Goal: Transaction & Acquisition: Purchase product/service

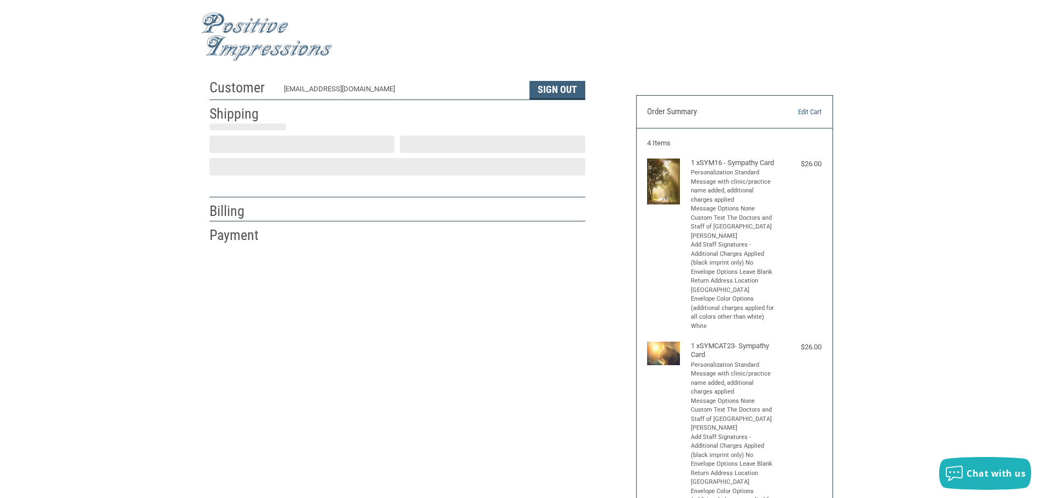
scroll to position [1, 0]
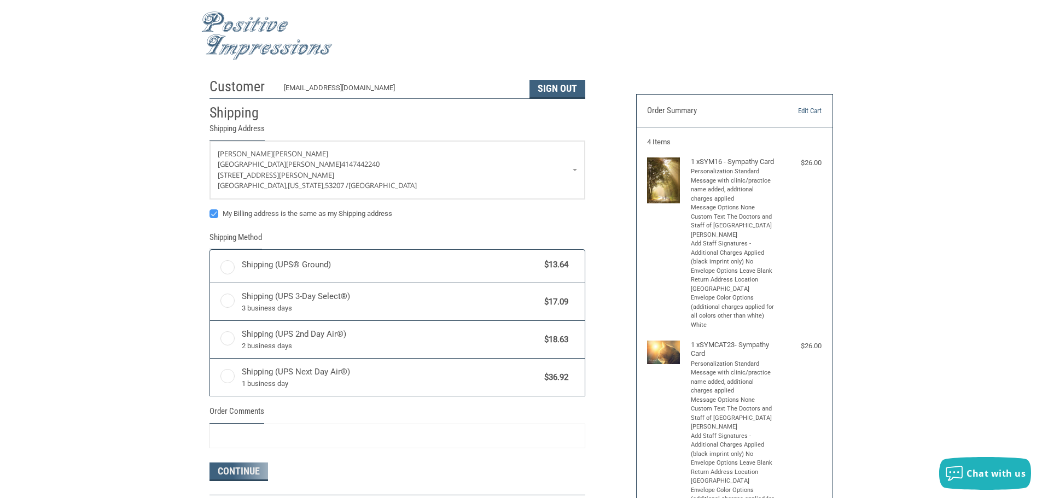
radio input "true"
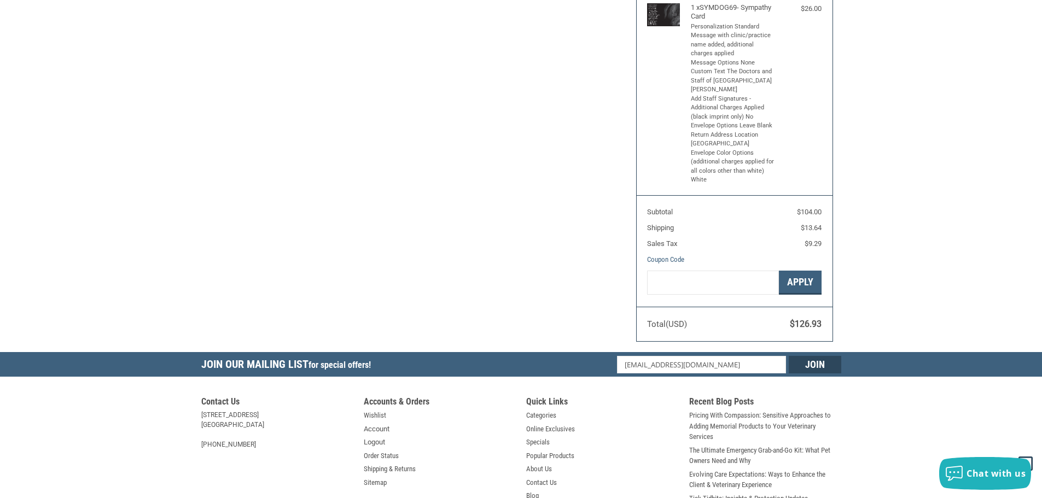
scroll to position [658, 0]
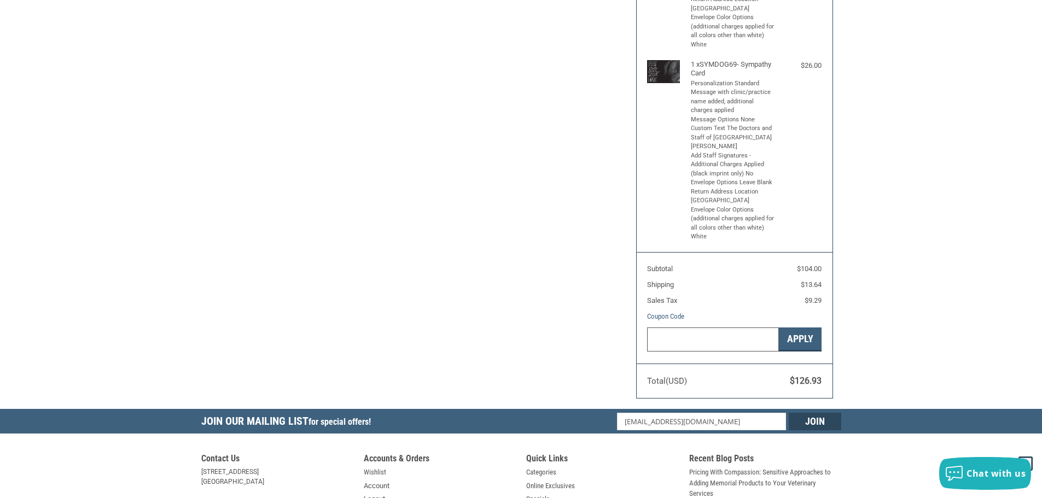
click at [739, 352] on input "Gift Certificate or Coupon Code" at bounding box center [713, 340] width 132 height 25
type input "FREESHIP"
click at [799, 352] on button "Apply" at bounding box center [800, 340] width 43 height 25
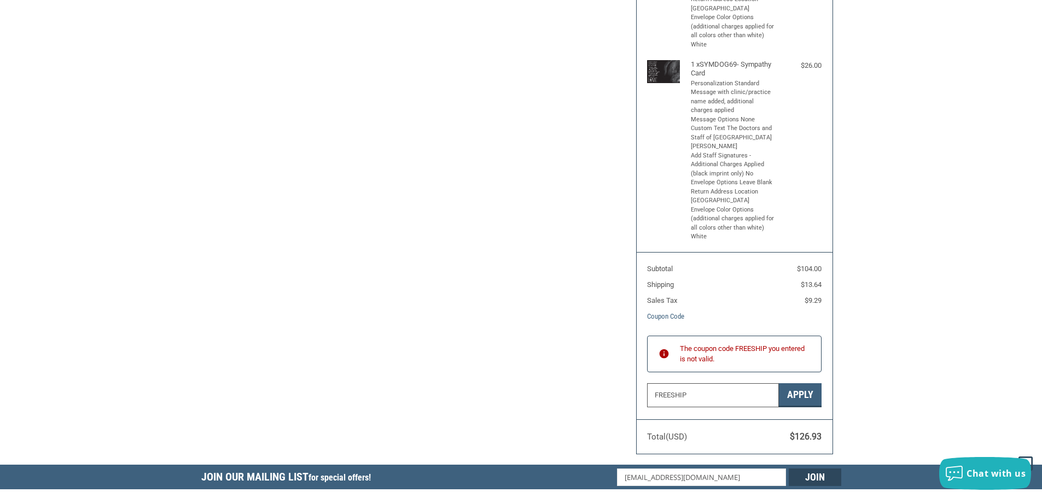
drag, startPoint x: 721, startPoint y: 415, endPoint x: 558, endPoint y: 438, distance: 164.6
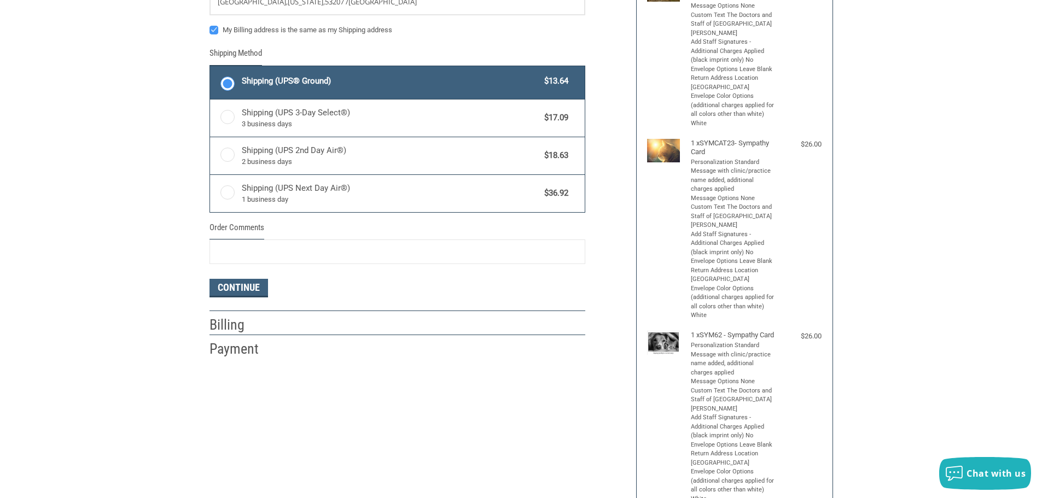
scroll to position [274, 0]
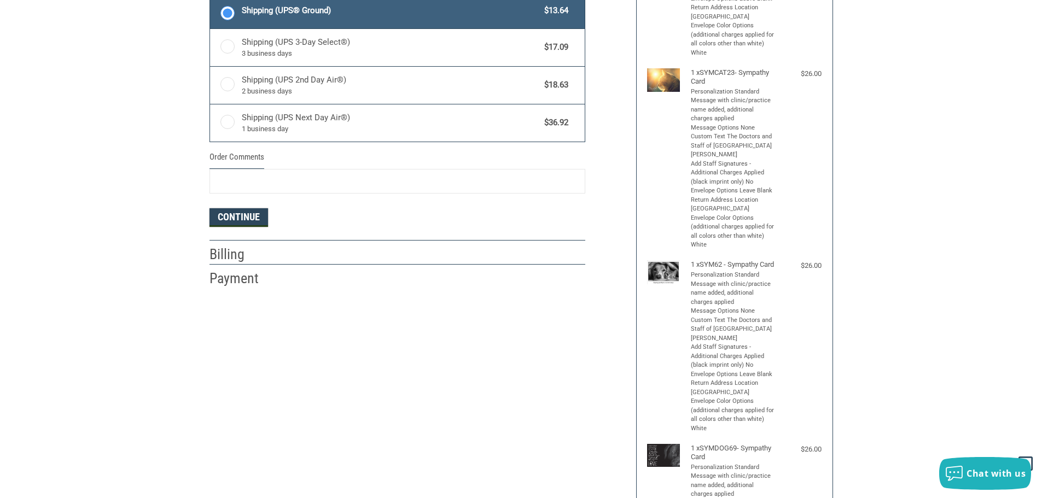
click at [240, 217] on button "Continue" at bounding box center [239, 217] width 59 height 19
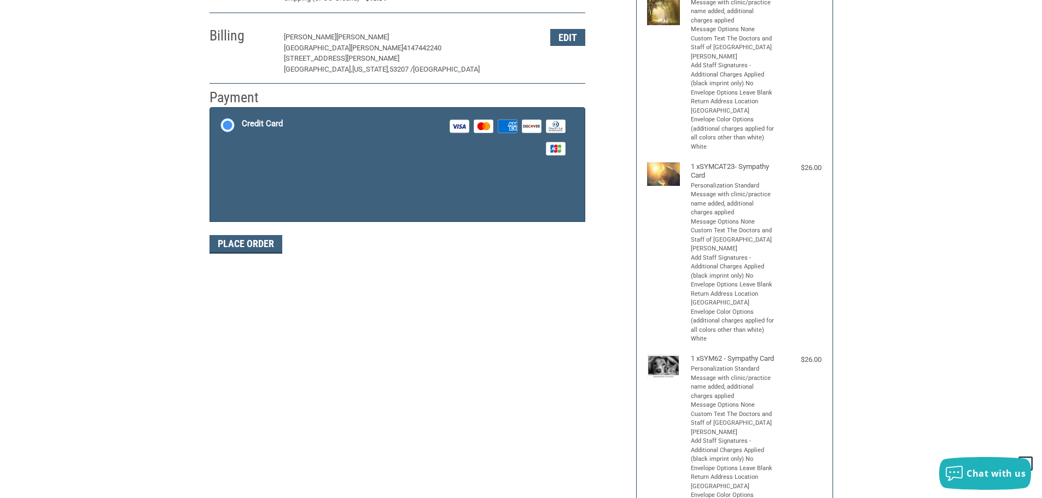
scroll to position [164, 0]
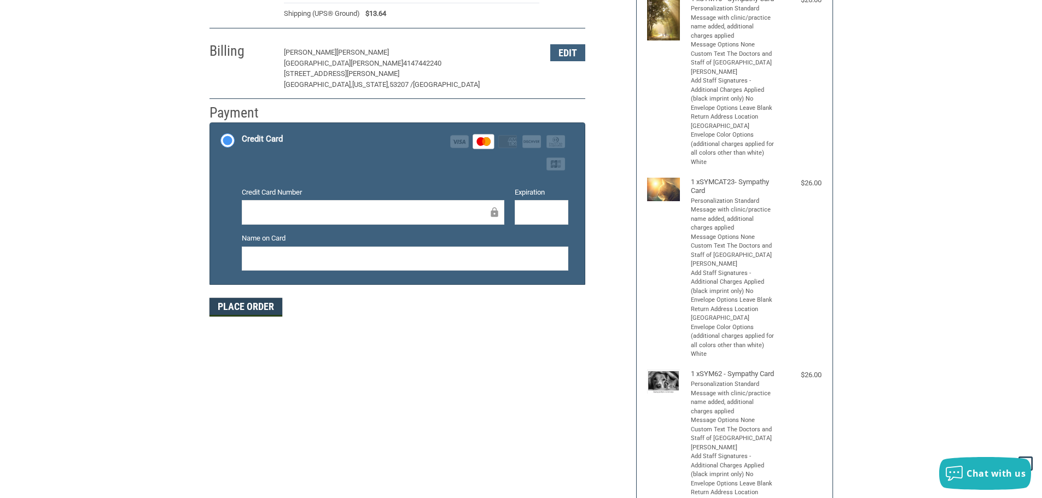
click at [255, 309] on button "Place Order" at bounding box center [246, 307] width 73 height 19
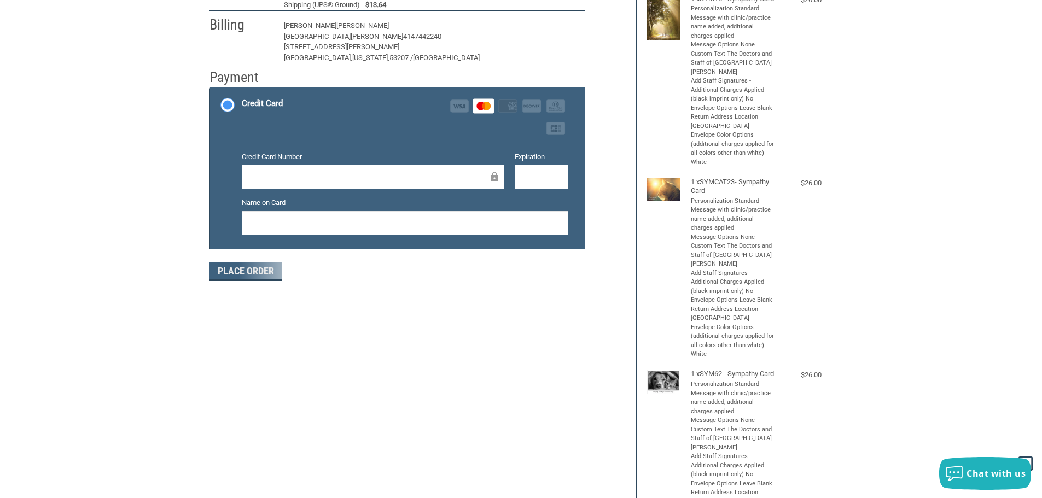
scroll to position [131, 0]
